Goal: Check status: Check status

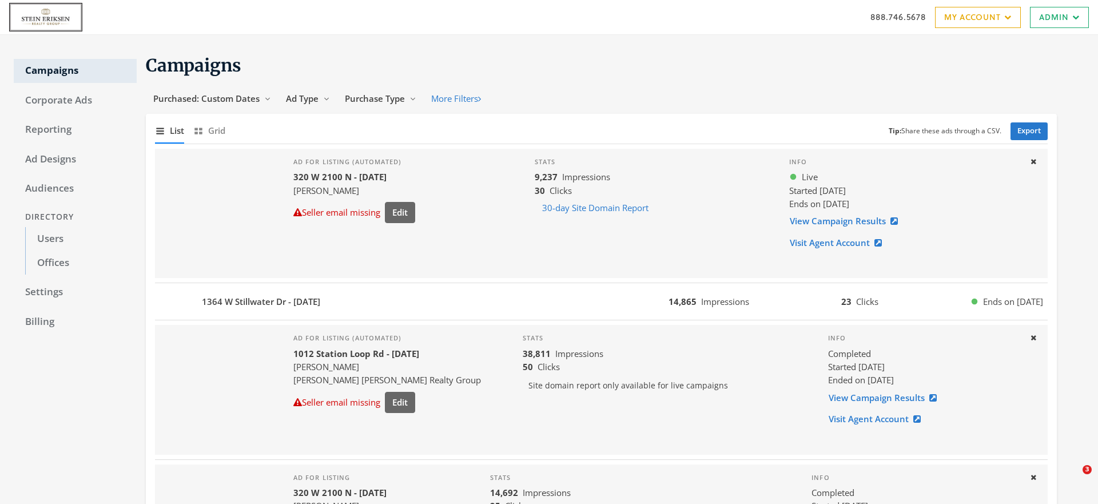
scroll to position [90, 0]
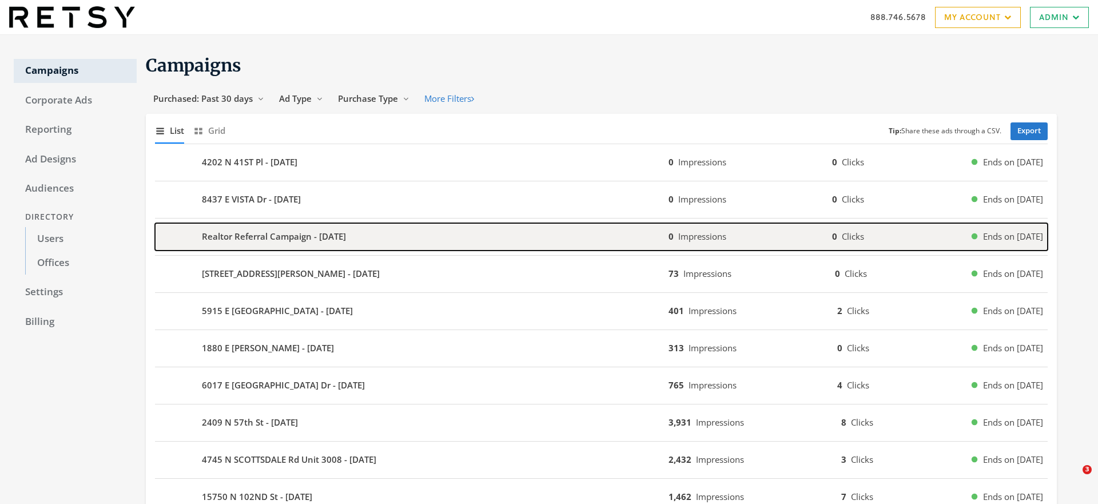
click at [257, 233] on b "Realtor Referral Campaign - [DATE]" at bounding box center [274, 236] width 144 height 13
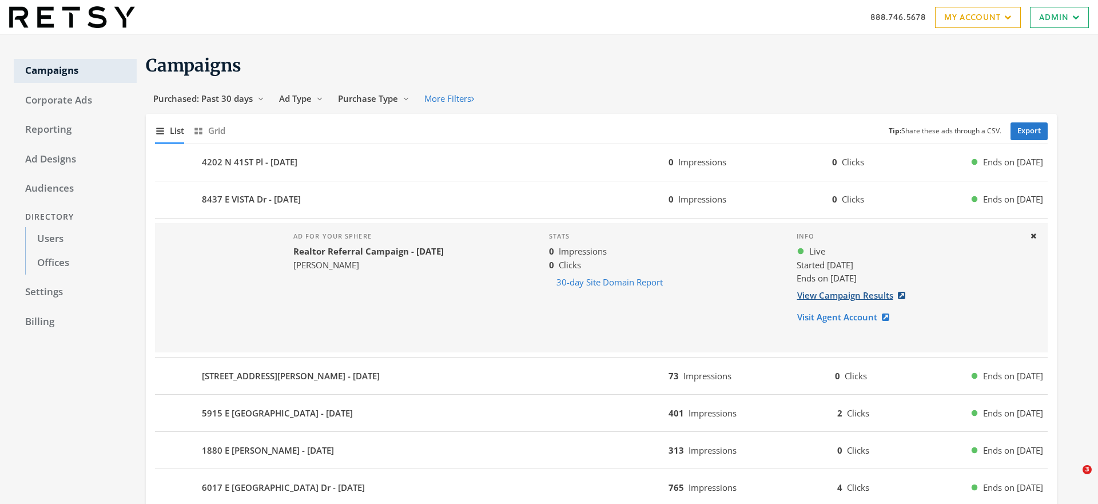
click at [852, 292] on link "View Campaign Results" at bounding box center [855, 295] width 116 height 21
click at [839, 293] on link "View Campaign Results" at bounding box center [855, 295] width 116 height 21
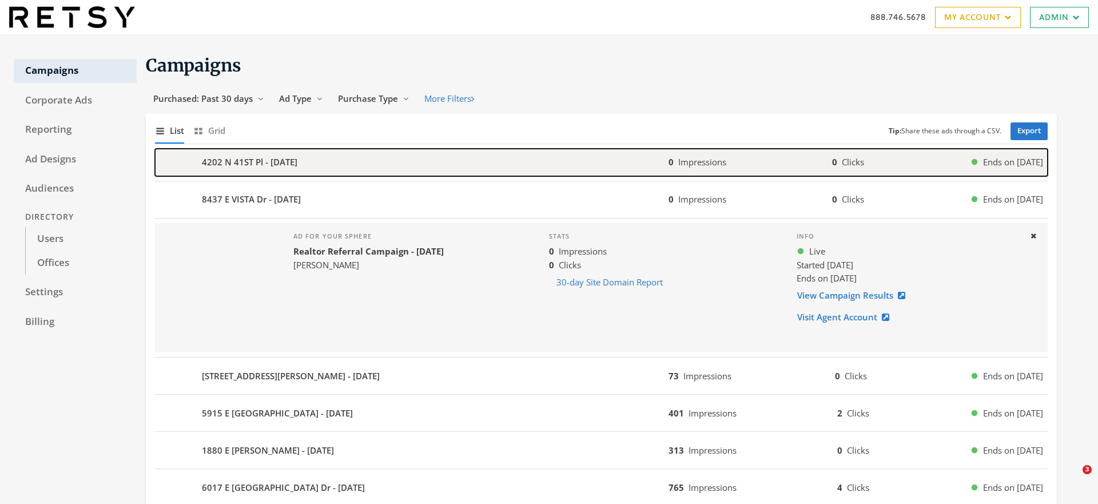
click at [212, 161] on b "4202 N 41ST Pl - [DATE]" at bounding box center [250, 162] width 96 height 13
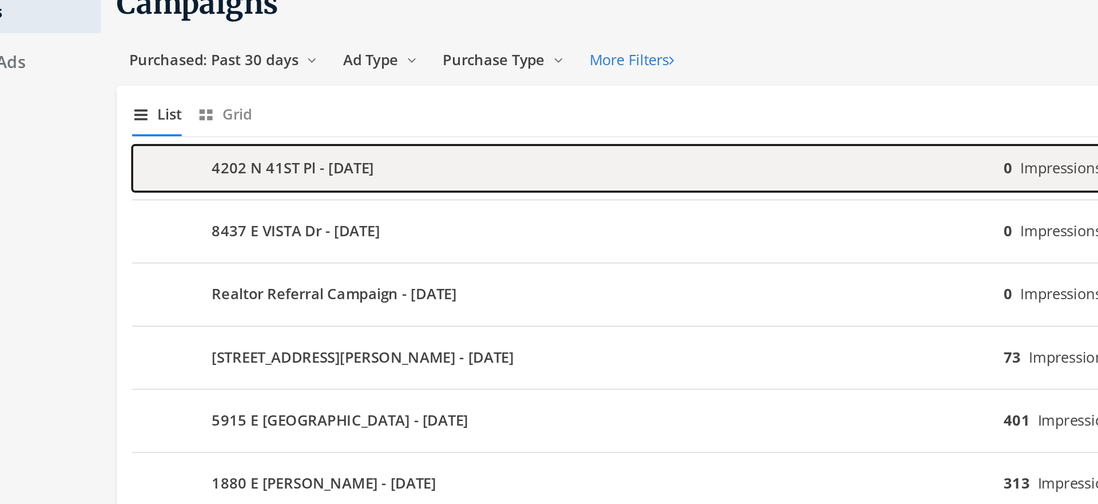
click at [225, 166] on b "4202 N 41ST Pl - 2025-09-10" at bounding box center [250, 162] width 96 height 13
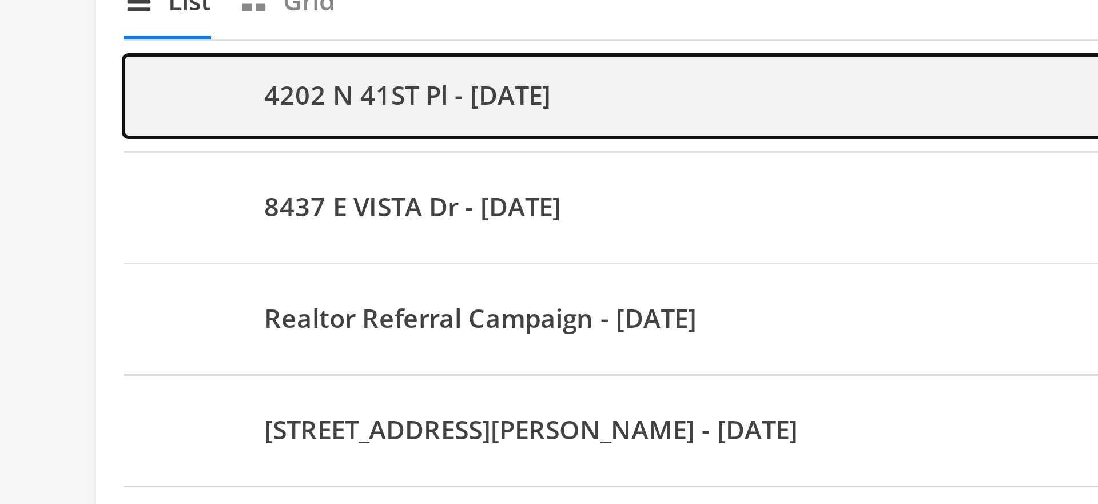
click at [196, 162] on div "4202 N 41ST Pl - 2025-09-10" at bounding box center [412, 162] width 514 height 27
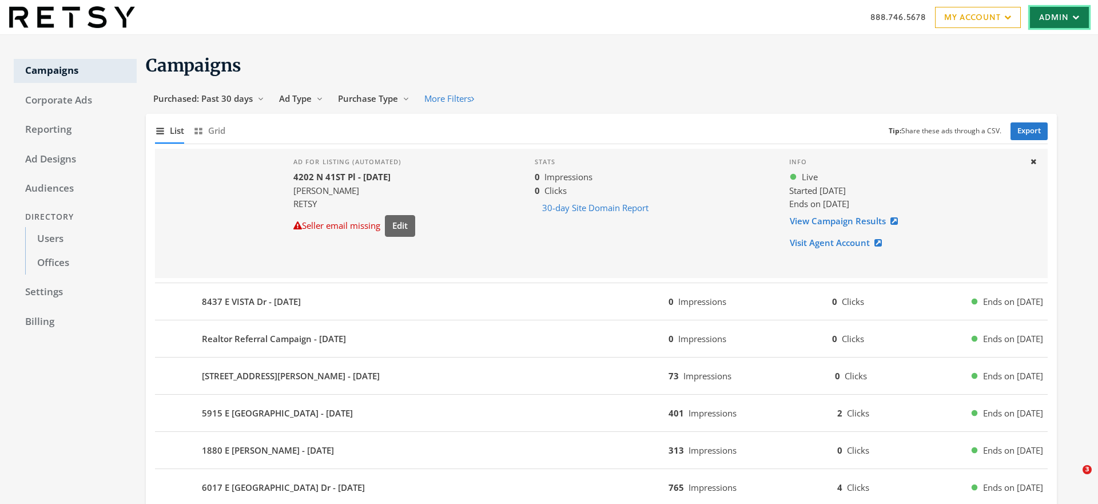
click at [1071, 14] on icon at bounding box center [1074, 17] width 11 height 7
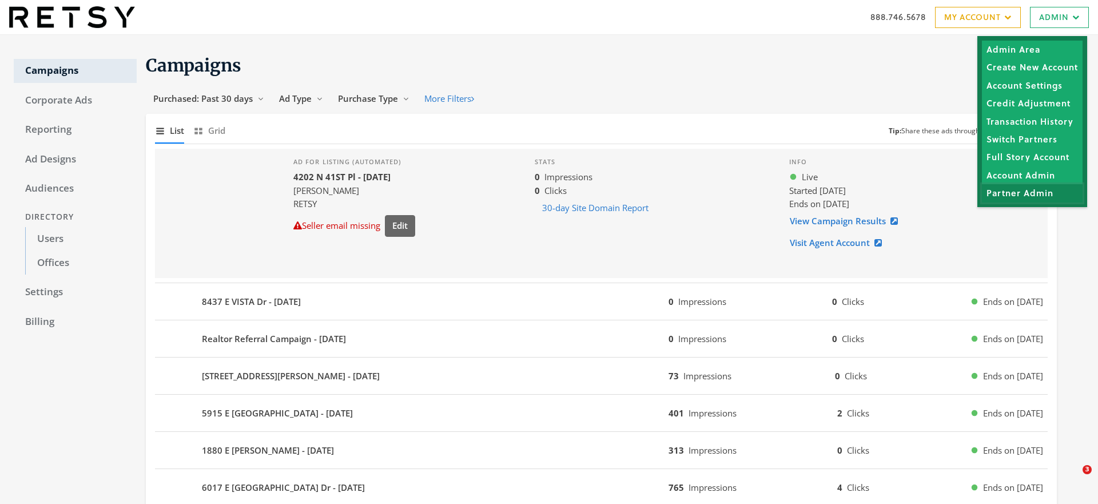
click at [1008, 190] on link "Partner Admin" at bounding box center [1032, 193] width 101 height 18
